Goal: Information Seeking & Learning: Compare options

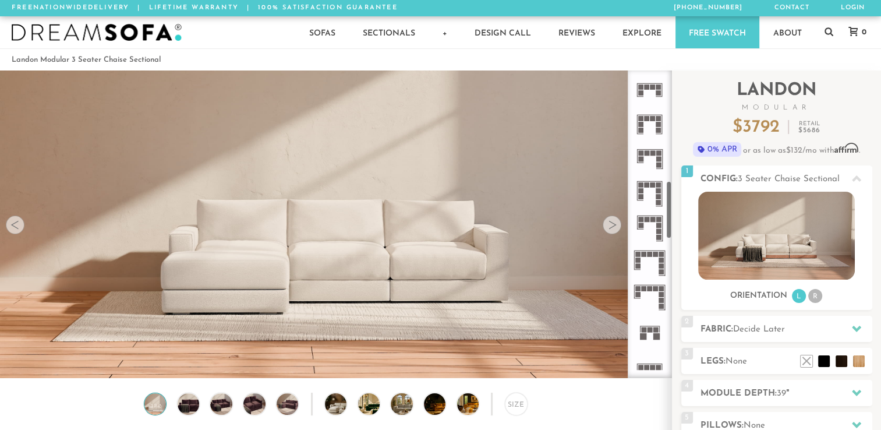
scroll to position [587, 0]
click at [655, 193] on icon at bounding box center [649, 192] width 34 height 34
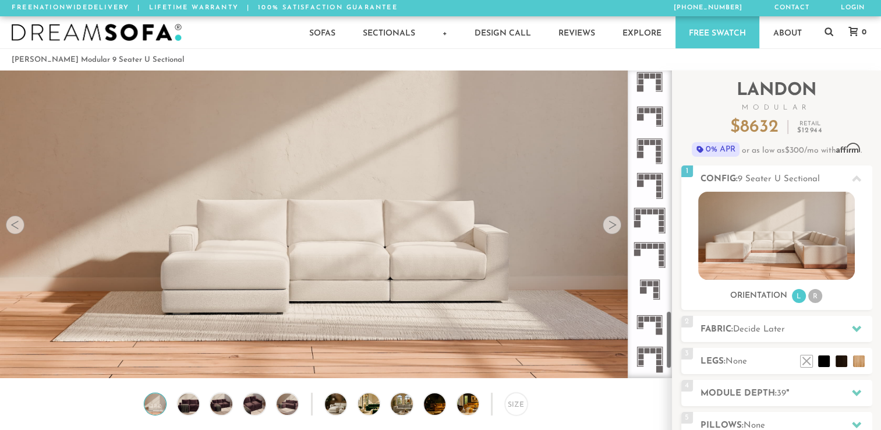
scroll to position [1235, 0]
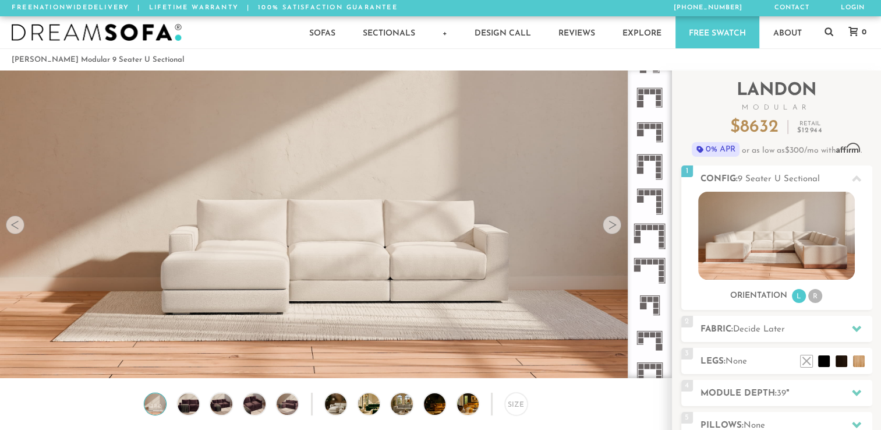
click at [649, 199] on icon at bounding box center [649, 201] width 34 height 34
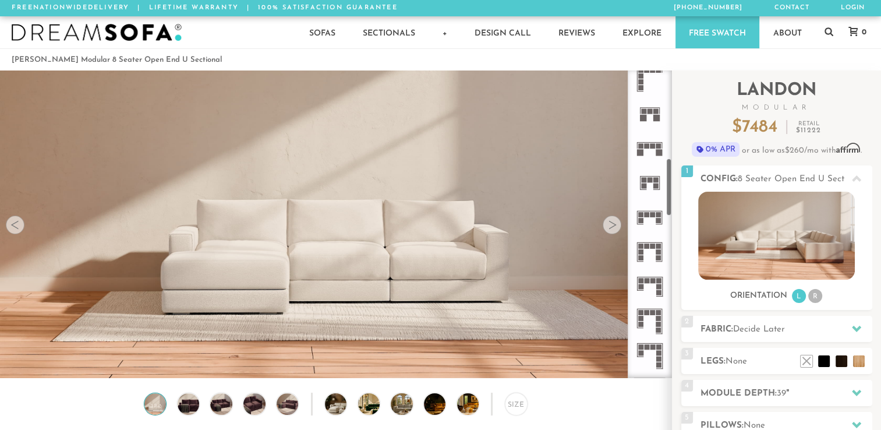
scroll to position [468, 0]
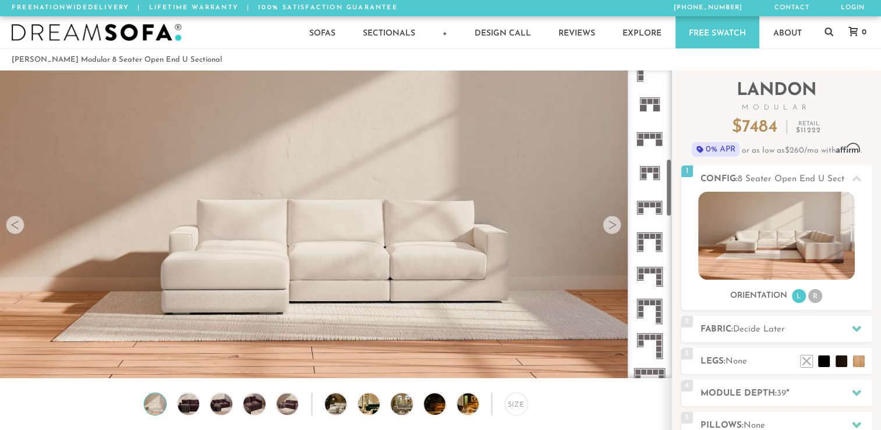
click at [655, 211] on icon at bounding box center [649, 207] width 34 height 34
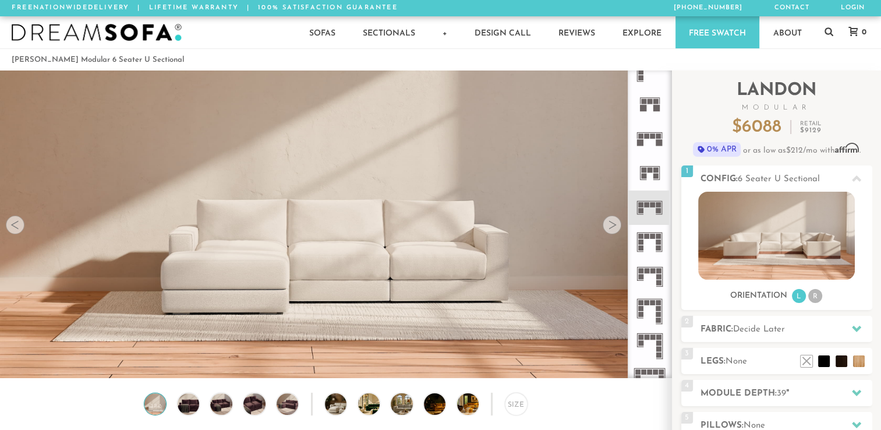
click at [655, 231] on icon at bounding box center [649, 242] width 34 height 34
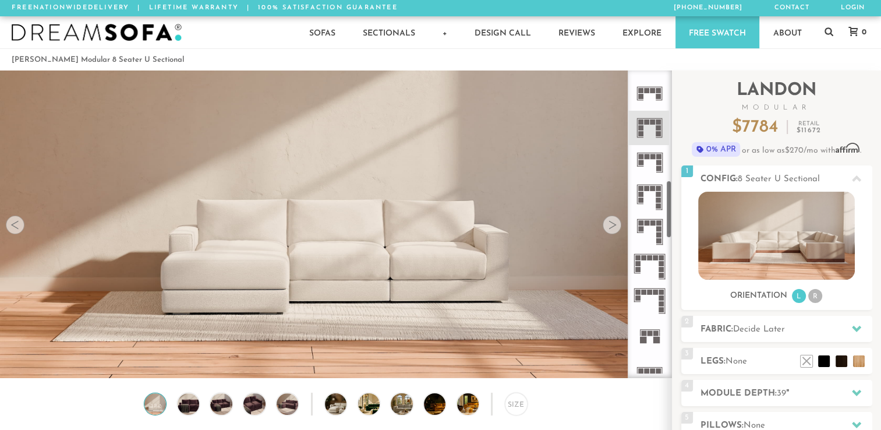
scroll to position [586, 0]
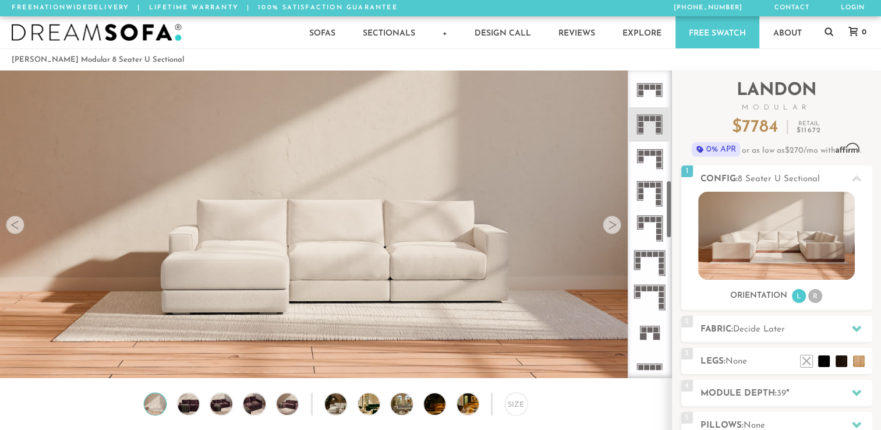
click at [652, 161] on icon at bounding box center [649, 159] width 34 height 34
click at [649, 260] on icon at bounding box center [649, 263] width 34 height 34
